Goal: Task Accomplishment & Management: Complete application form

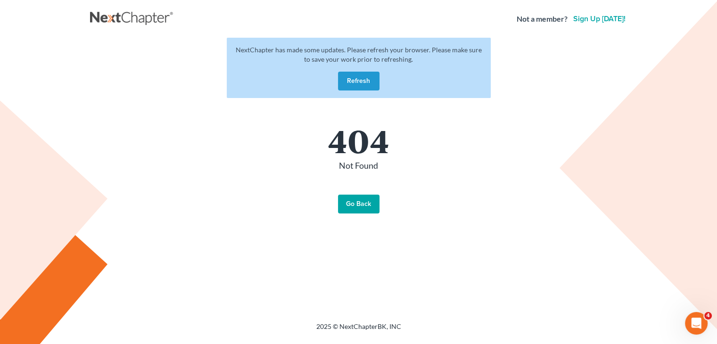
click at [361, 83] on button "Refresh" at bounding box center [359, 81] width 42 height 19
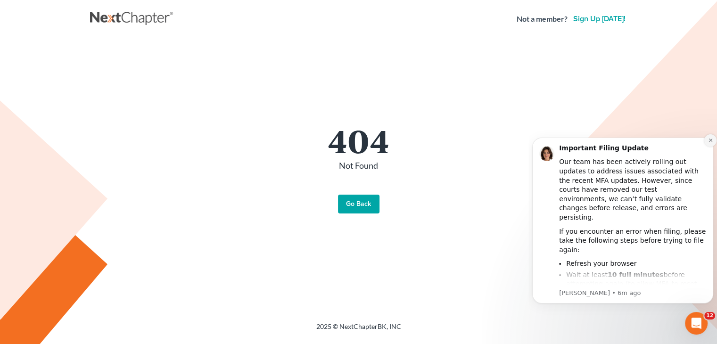
click at [711, 141] on icon "Dismiss notification" at bounding box center [710, 140] width 3 height 3
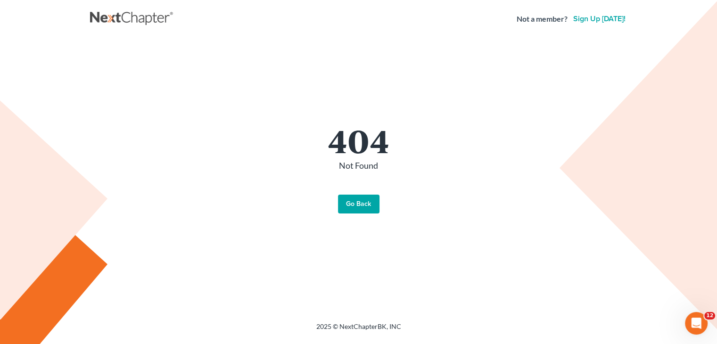
click at [347, 208] on link "Go Back" at bounding box center [359, 204] width 42 height 19
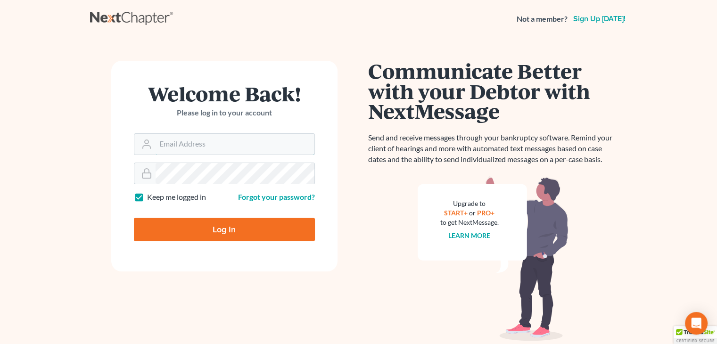
type input "[PERSON_NAME][EMAIL_ADDRESS][DOMAIN_NAME]"
click at [258, 230] on input "Log In" at bounding box center [224, 230] width 181 height 24
type input "Thinking..."
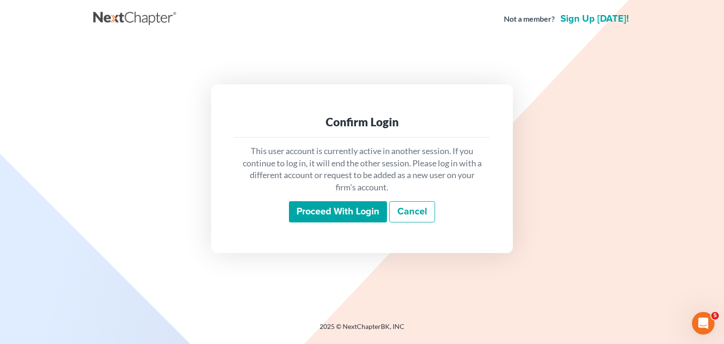
click at [369, 220] on input "Proceed with login" at bounding box center [338, 212] width 98 height 22
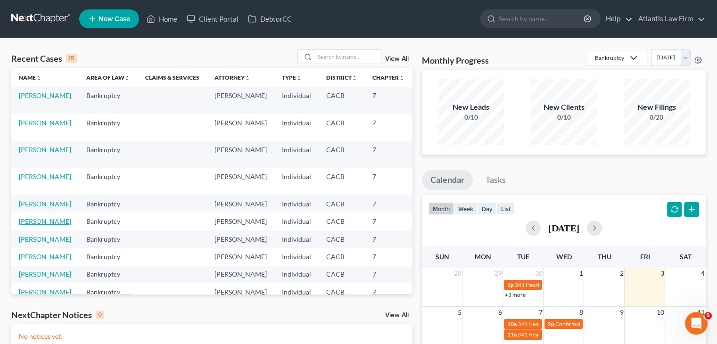
click at [30, 225] on link "Collier, Chris" at bounding box center [45, 221] width 52 height 8
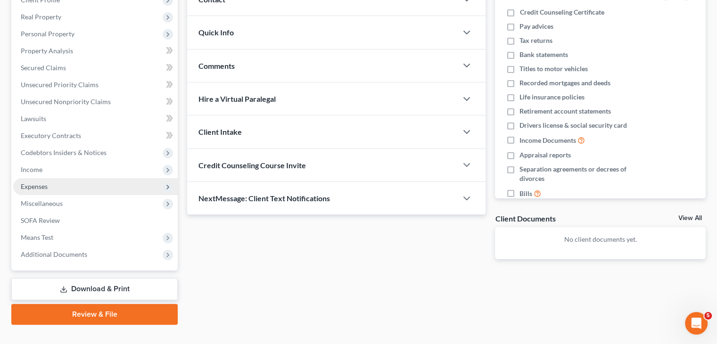
scroll to position [141, 0]
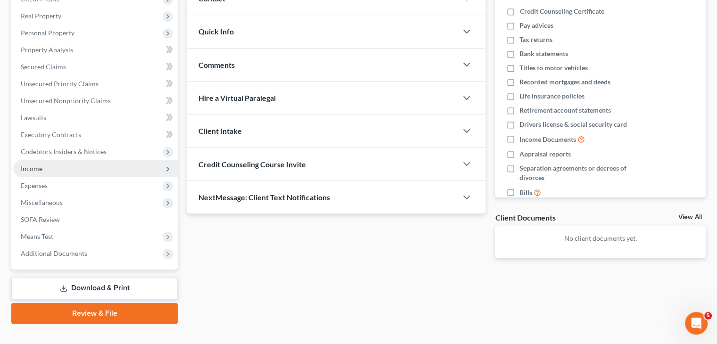
click at [66, 167] on span "Income" at bounding box center [95, 168] width 165 height 17
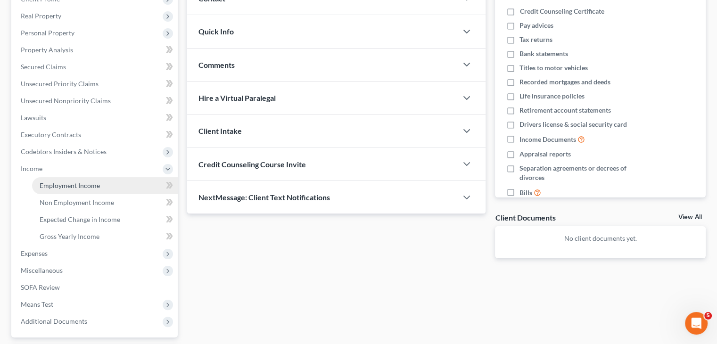
click at [75, 190] on link "Employment Income" at bounding box center [105, 185] width 146 height 17
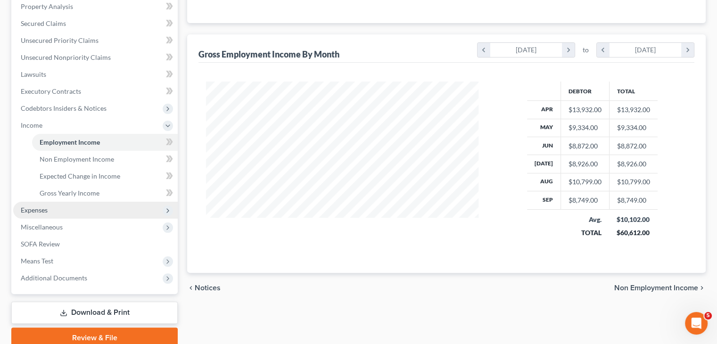
scroll to position [189, 0]
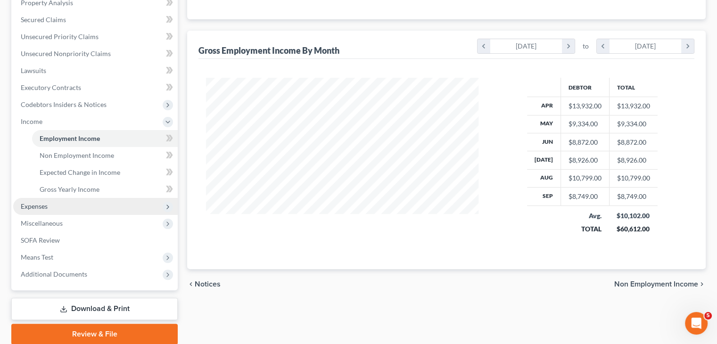
click at [77, 201] on span "Expenses" at bounding box center [95, 206] width 165 height 17
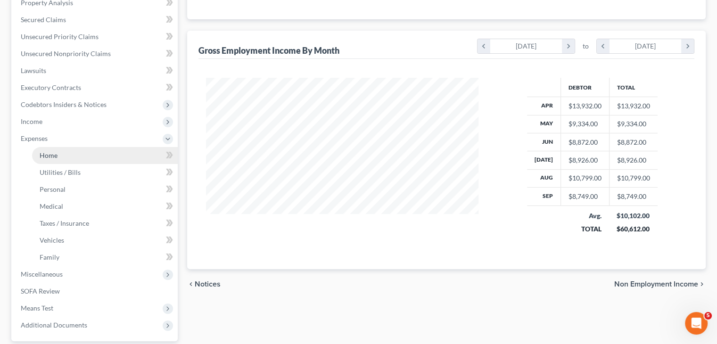
click at [75, 157] on link "Home" at bounding box center [105, 155] width 146 height 17
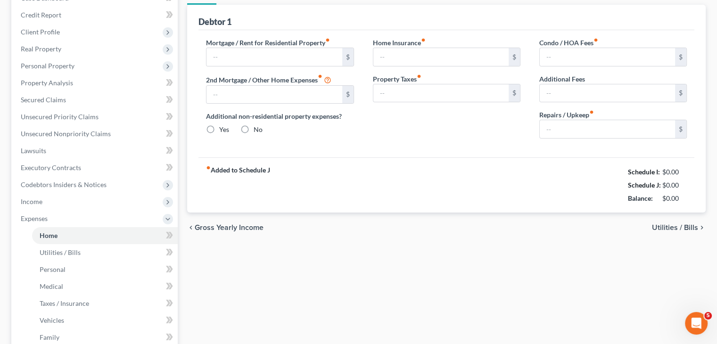
type input "4,500.00"
type input "0.00"
radio input "true"
type input "0.00"
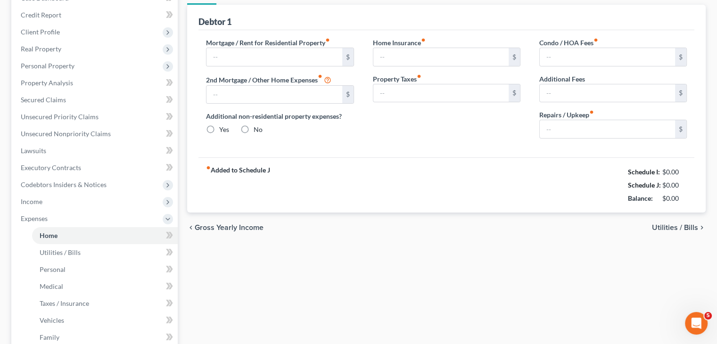
type input "0.00"
type input "150.00"
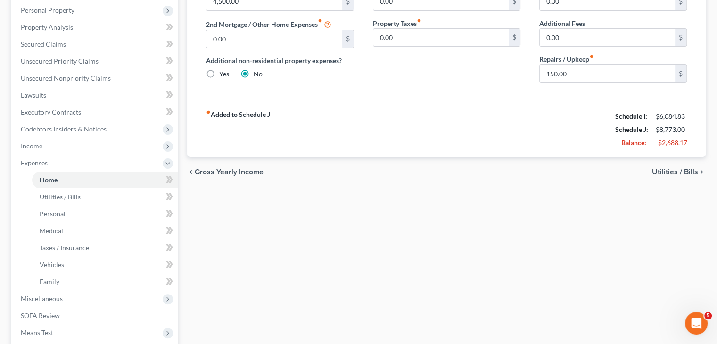
scroll to position [236, 0]
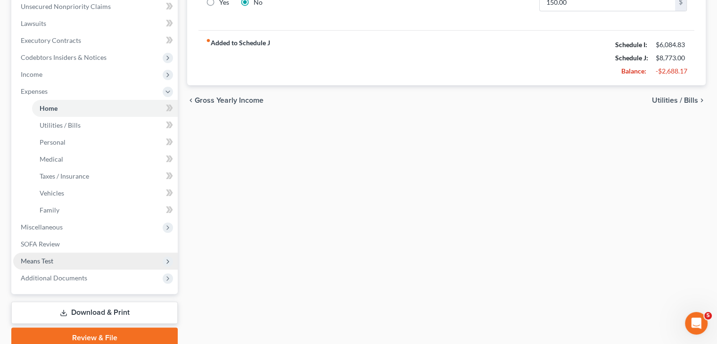
click at [59, 262] on span "Means Test" at bounding box center [95, 261] width 165 height 17
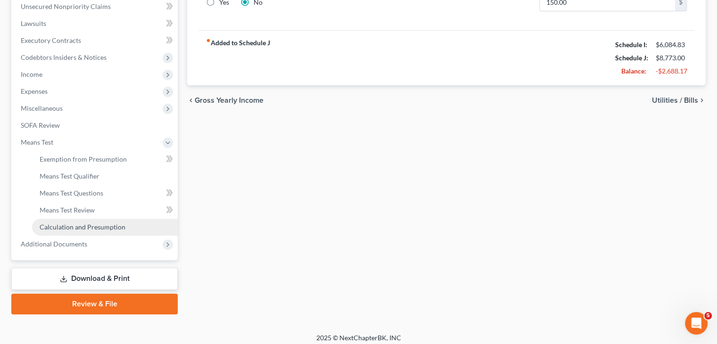
click at [70, 231] on link "Calculation and Presumption" at bounding box center [105, 227] width 146 height 17
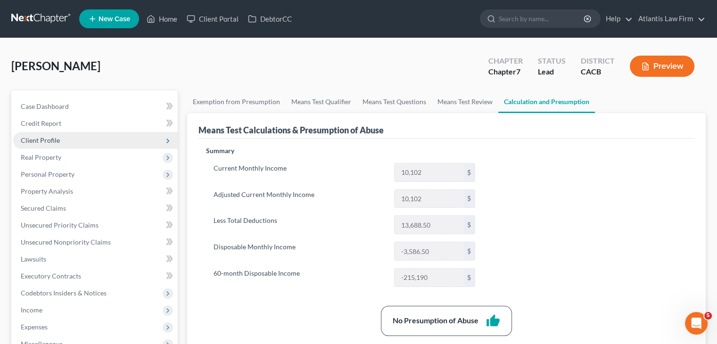
click at [41, 144] on span "Client Profile" at bounding box center [95, 140] width 165 height 17
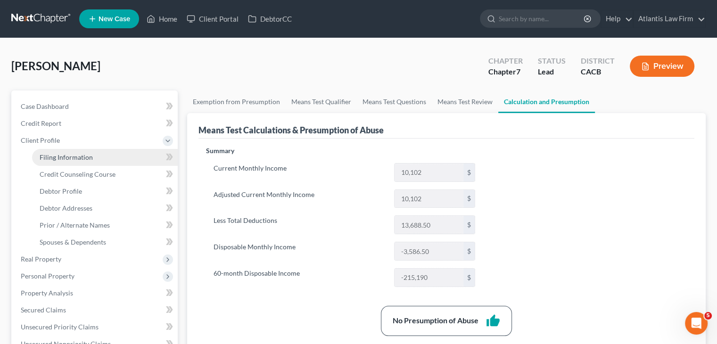
click at [60, 159] on span "Filing Information" at bounding box center [66, 157] width 53 height 8
select select "1"
select select "0"
select select "4"
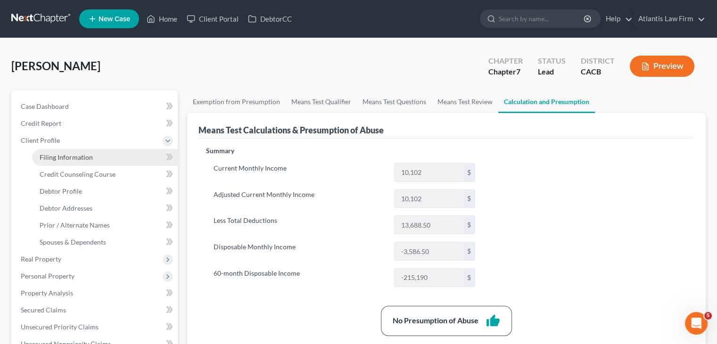
select select "1"
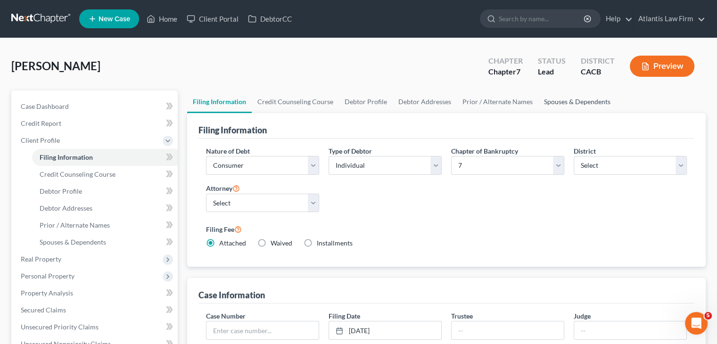
click at [588, 100] on link "Spouses & Dependents" at bounding box center [578, 102] width 78 height 23
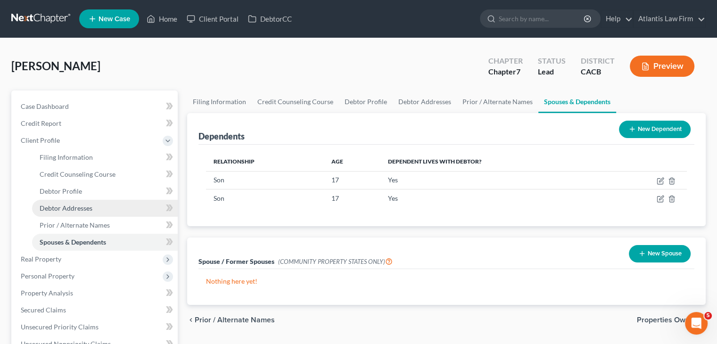
scroll to position [189, 0]
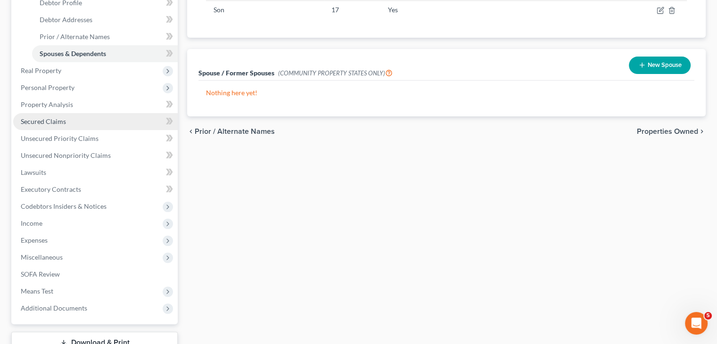
click at [49, 125] on span "Secured Claims" at bounding box center [43, 121] width 45 height 8
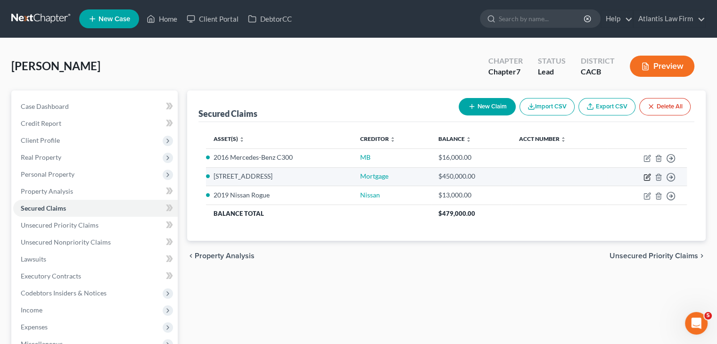
click at [648, 179] on icon "button" at bounding box center [648, 178] width 8 height 8
select select "4"
select select "0"
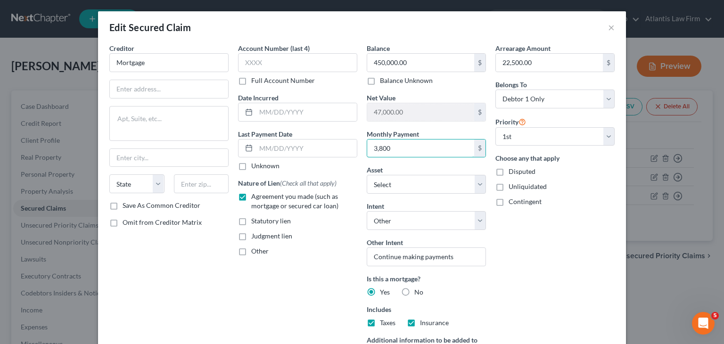
type input "3,800"
click at [575, 281] on div "Arrearage Amount 22,500.00 $ Belongs To * Select Debtor 1 Only Debtor 2 Only De…" at bounding box center [555, 220] width 129 height 354
click at [377, 64] on input "450,000.00" at bounding box center [420, 63] width 107 height 18
type input "444,000.00"
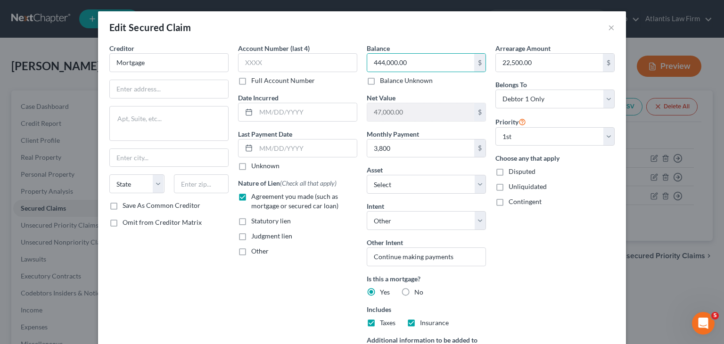
click at [557, 266] on div "Arrearage Amount 22,500.00 $ Belongs To * Select Debtor 1 Only Debtor 2 Only De…" at bounding box center [555, 220] width 129 height 354
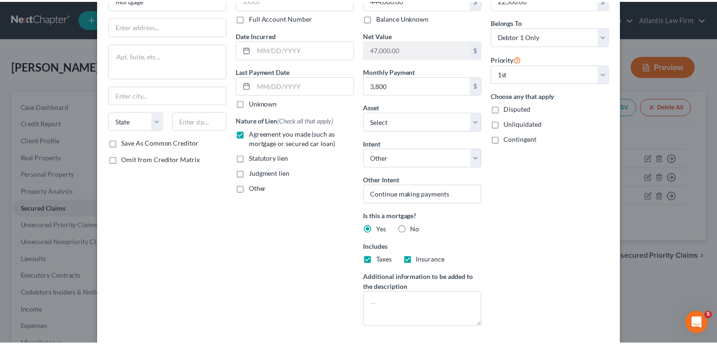
scroll to position [138, 0]
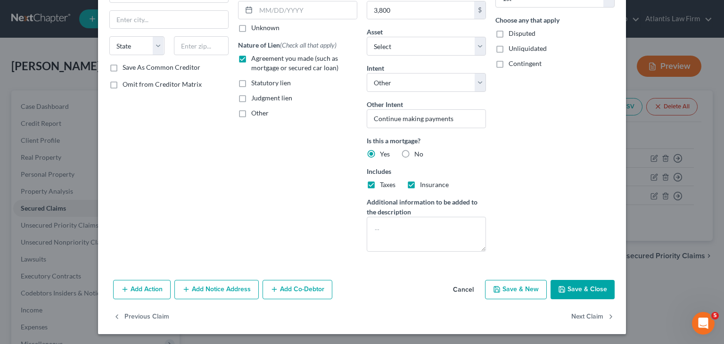
click at [562, 286] on icon "button" at bounding box center [562, 290] width 8 height 8
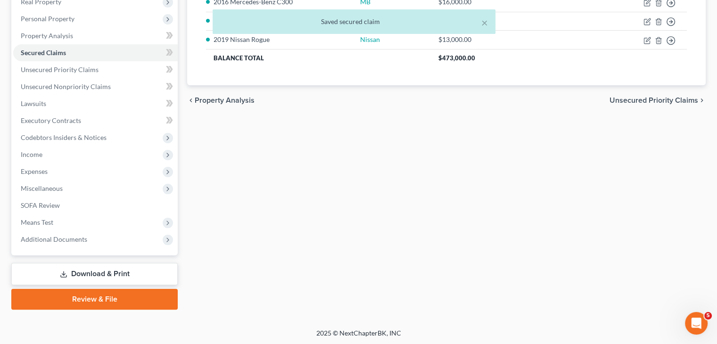
scroll to position [157, 0]
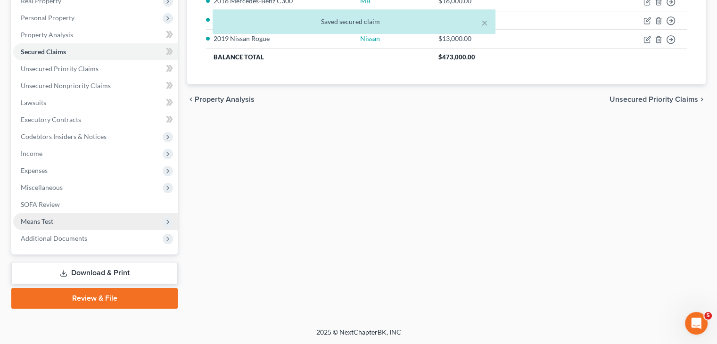
click at [63, 223] on span "Means Test" at bounding box center [95, 221] width 165 height 17
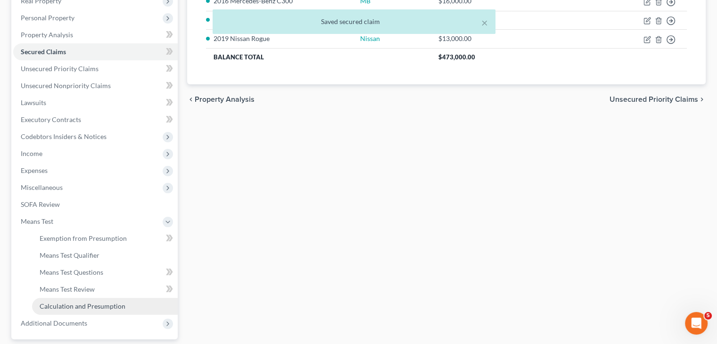
click at [75, 307] on span "Calculation and Presumption" at bounding box center [83, 306] width 86 height 8
